Goal: Navigation & Orientation: Go to known website

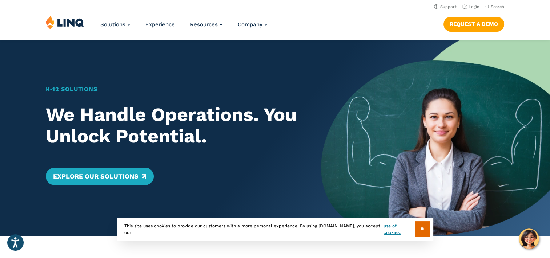
click at [62, 24] on img at bounding box center [65, 22] width 39 height 14
click at [474, 6] on link "Login" at bounding box center [471, 6] width 17 height 5
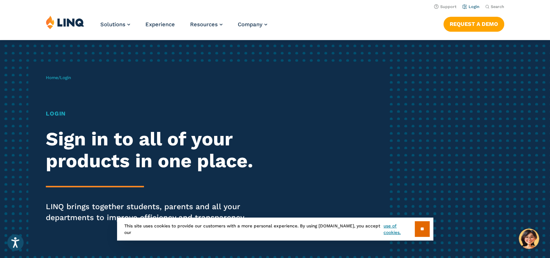
click at [472, 8] on link "Login" at bounding box center [471, 6] width 17 height 5
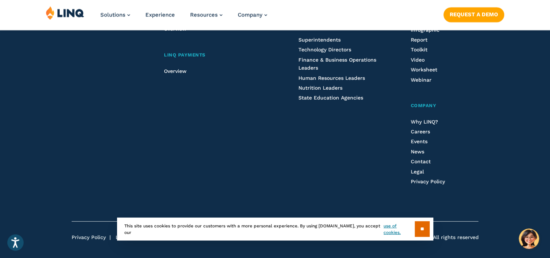
scroll to position [903, 0]
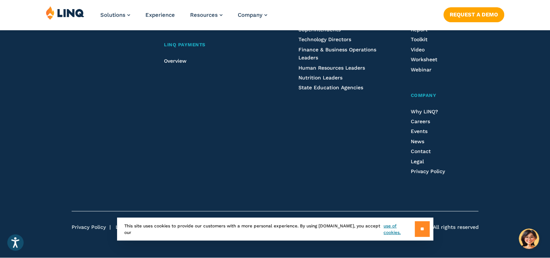
click at [422, 229] on input "**" at bounding box center [422, 229] width 15 height 16
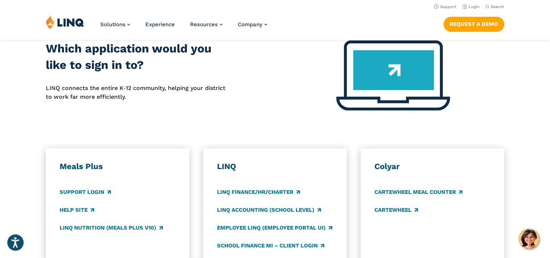
scroll to position [248, 0]
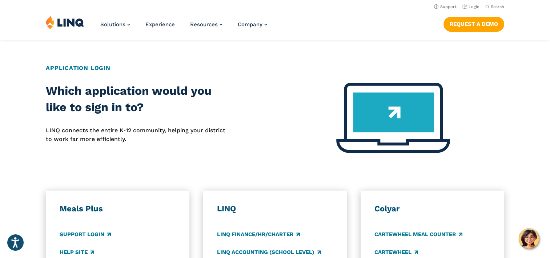
click at [412, 120] on img at bounding box center [394, 118] width 114 height 70
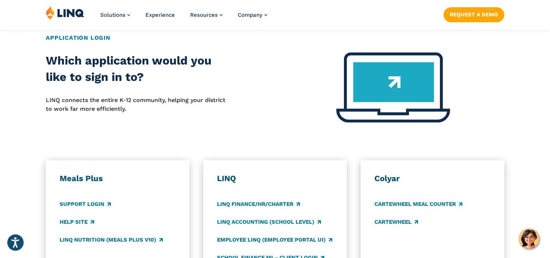
scroll to position [321, 0]
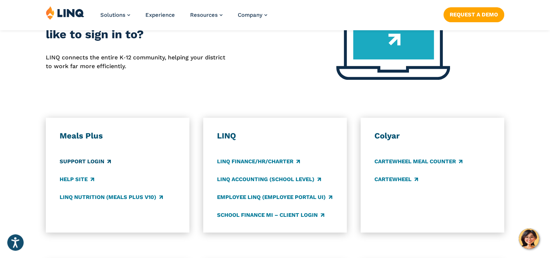
click at [82, 162] on link "Support Login" at bounding box center [85, 161] width 51 height 8
